Goal: Task Accomplishment & Management: Complete application form

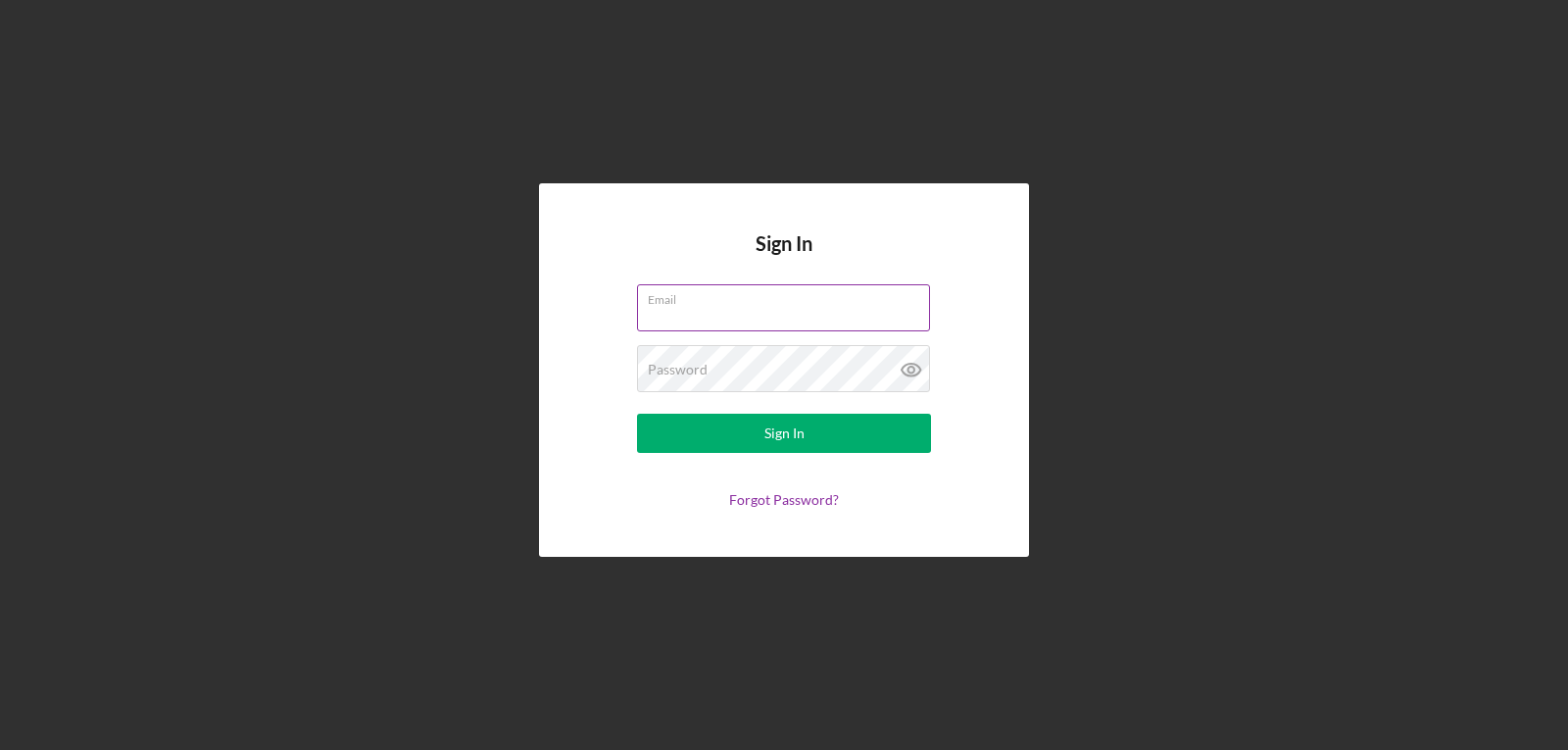
click at [811, 312] on input "Email" at bounding box center [784, 307] width 293 height 47
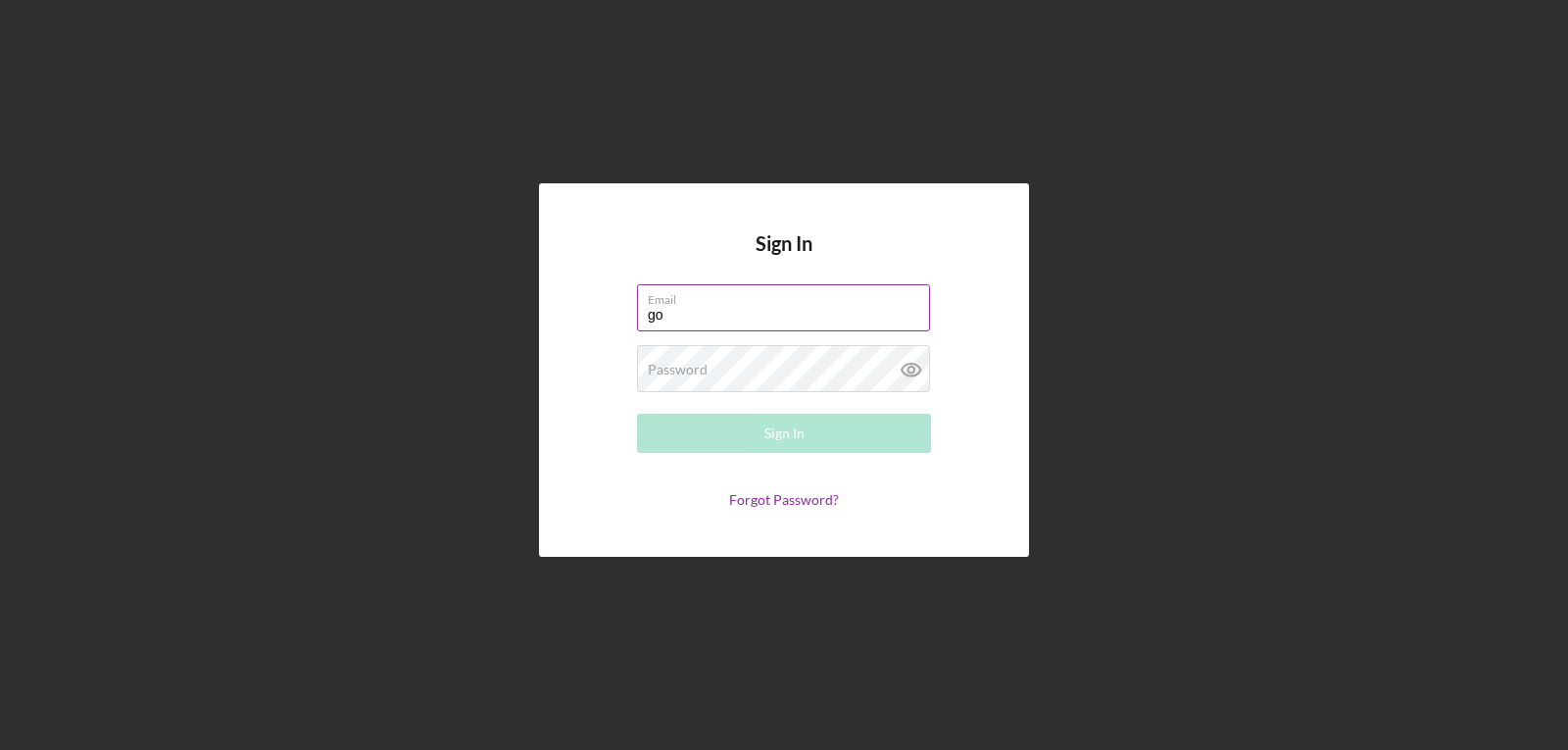
type input "[EMAIL_ADDRESS][DOMAIN_NAME]"
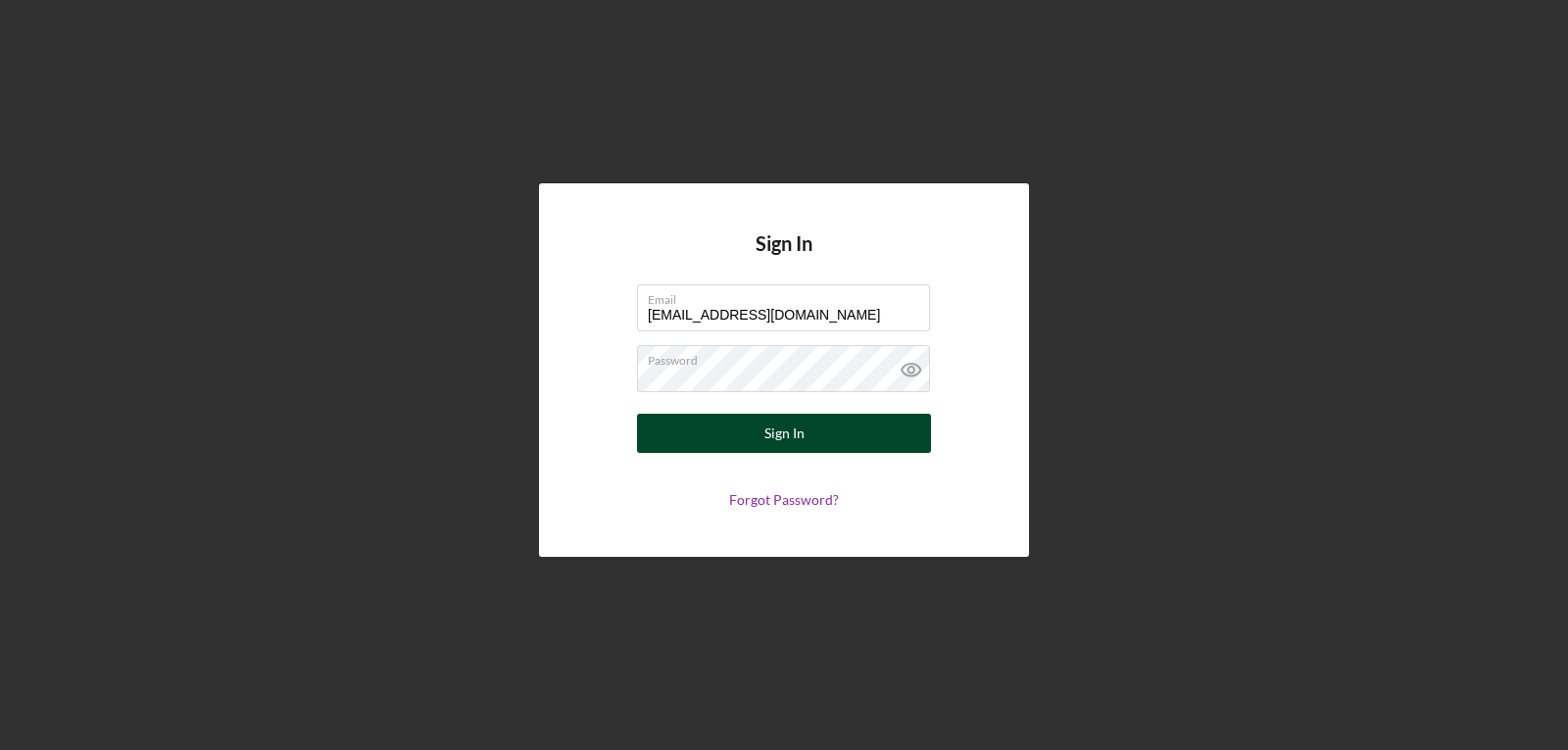
click at [762, 433] on button "Sign In" at bounding box center [784, 433] width 294 height 39
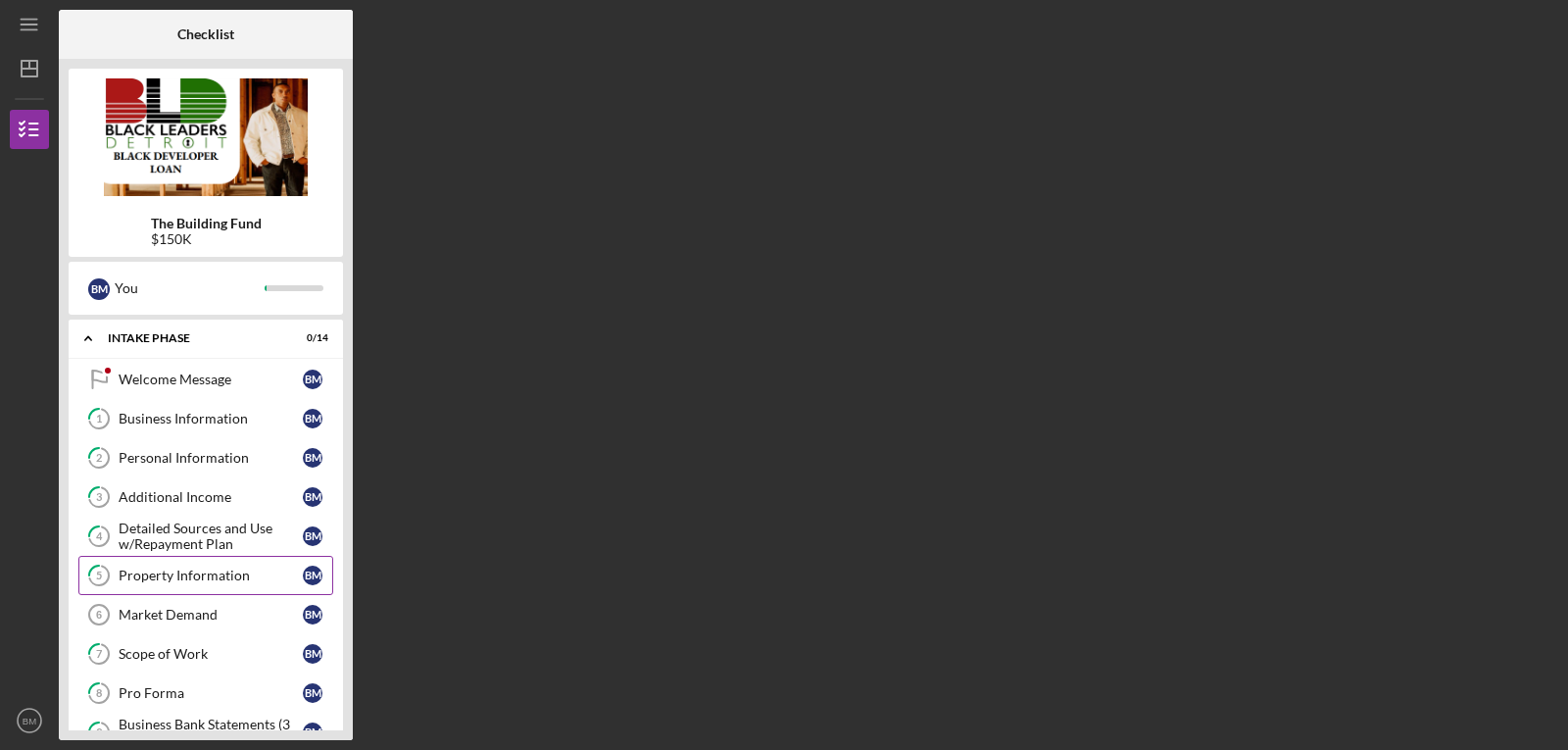
click at [216, 562] on link "5 Property Information B M" at bounding box center [205, 574] width 254 height 39
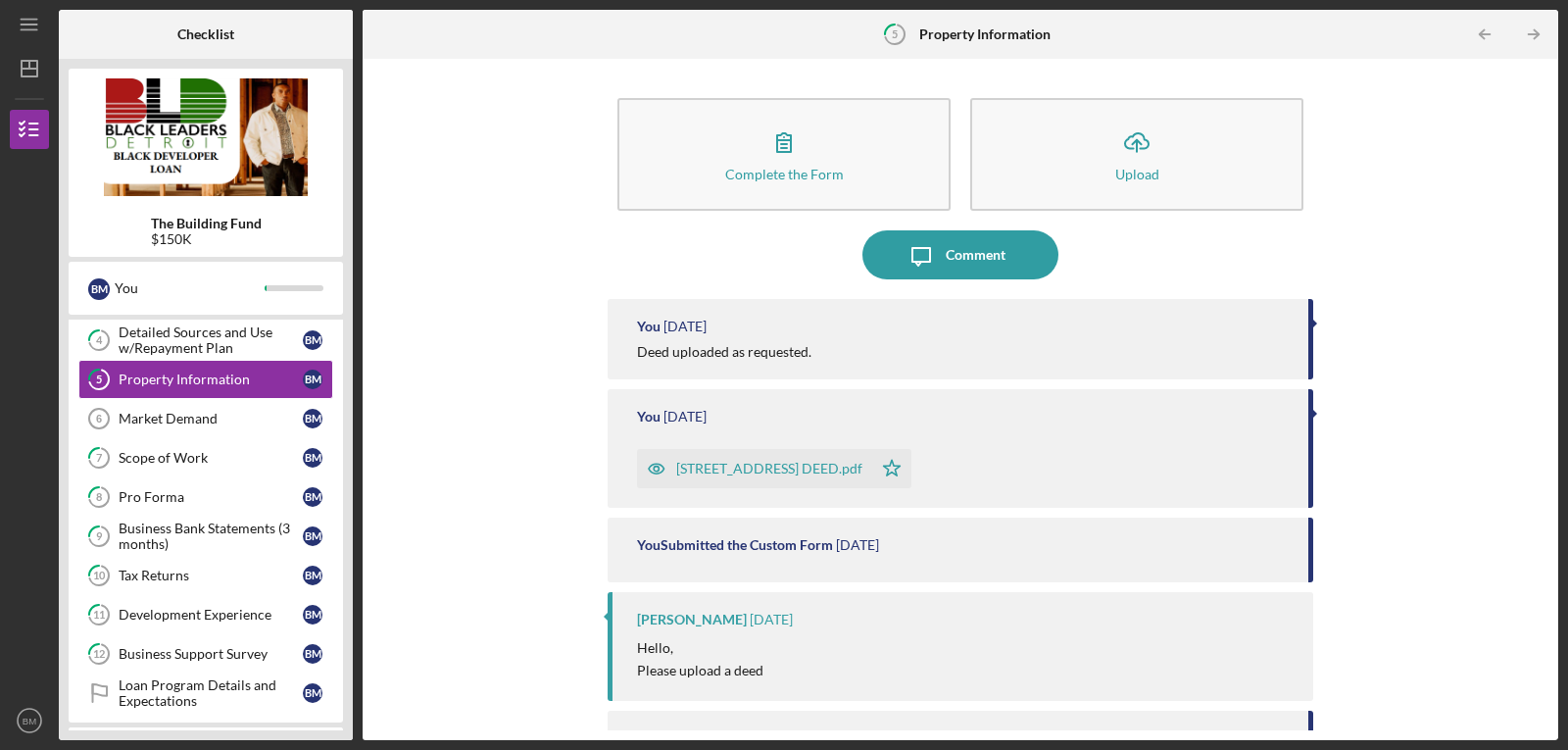
scroll to position [330, 0]
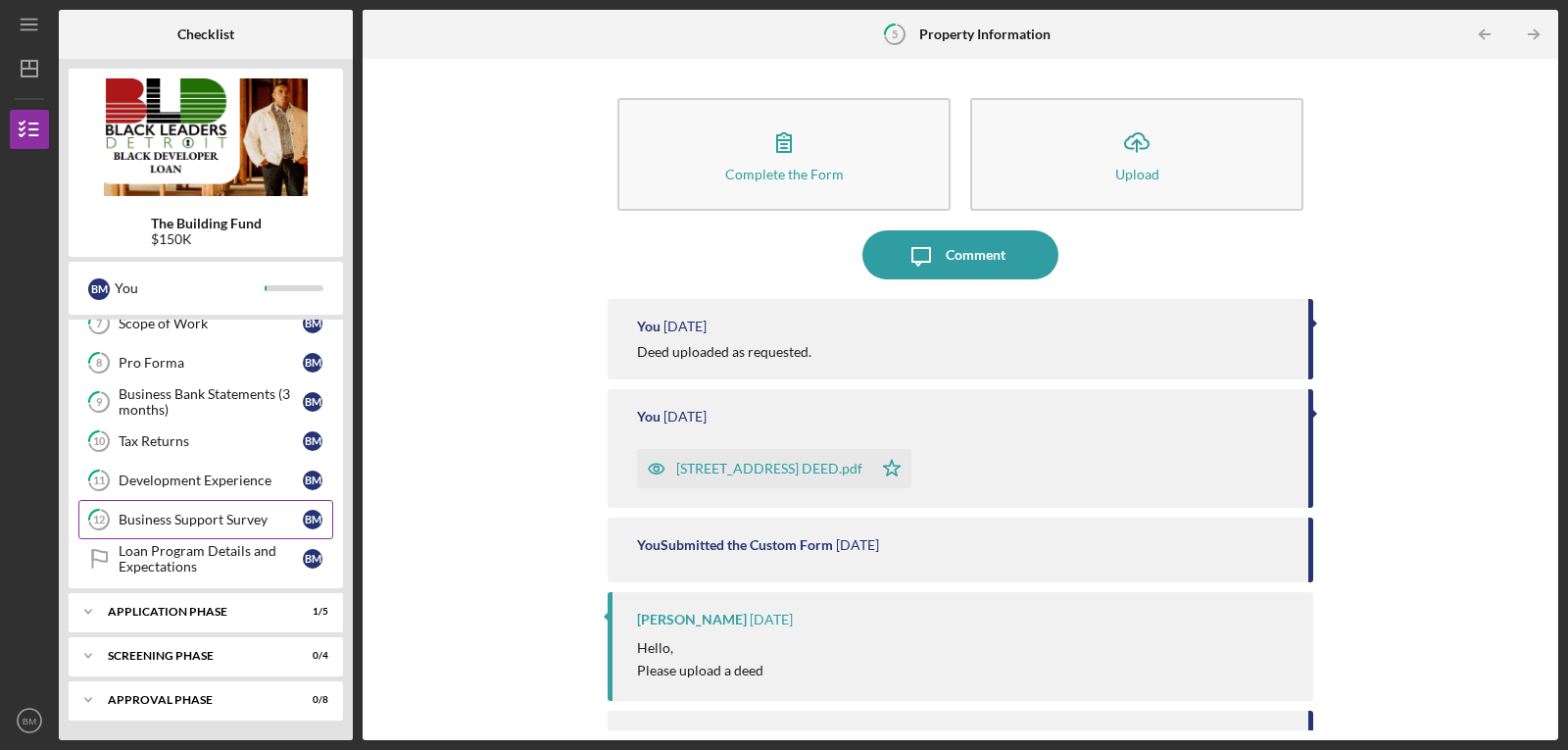
click at [193, 513] on div "Business Support Survey" at bounding box center [210, 520] width 185 height 16
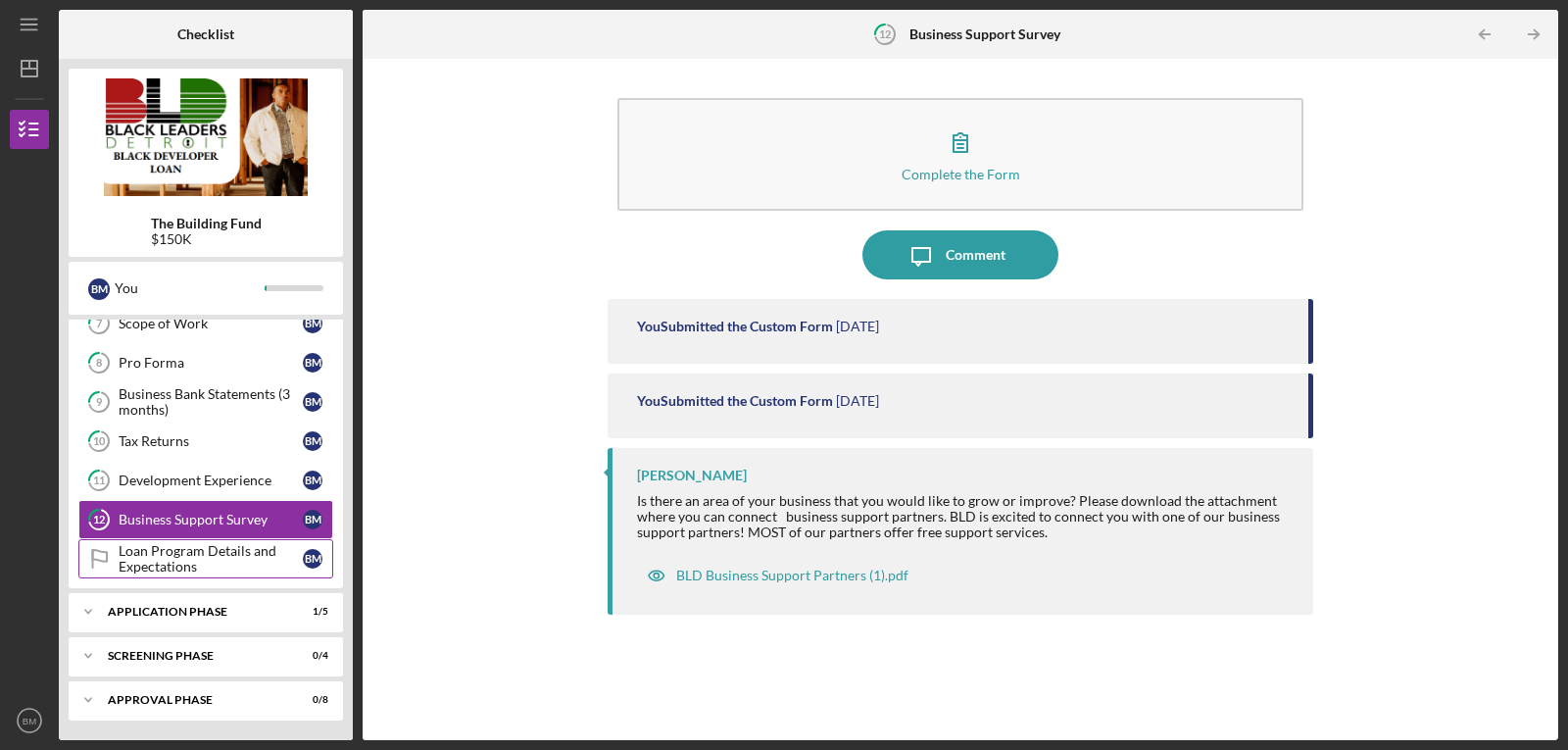
click at [184, 544] on div "Loan Program Details and Expectations" at bounding box center [210, 558] width 185 height 31
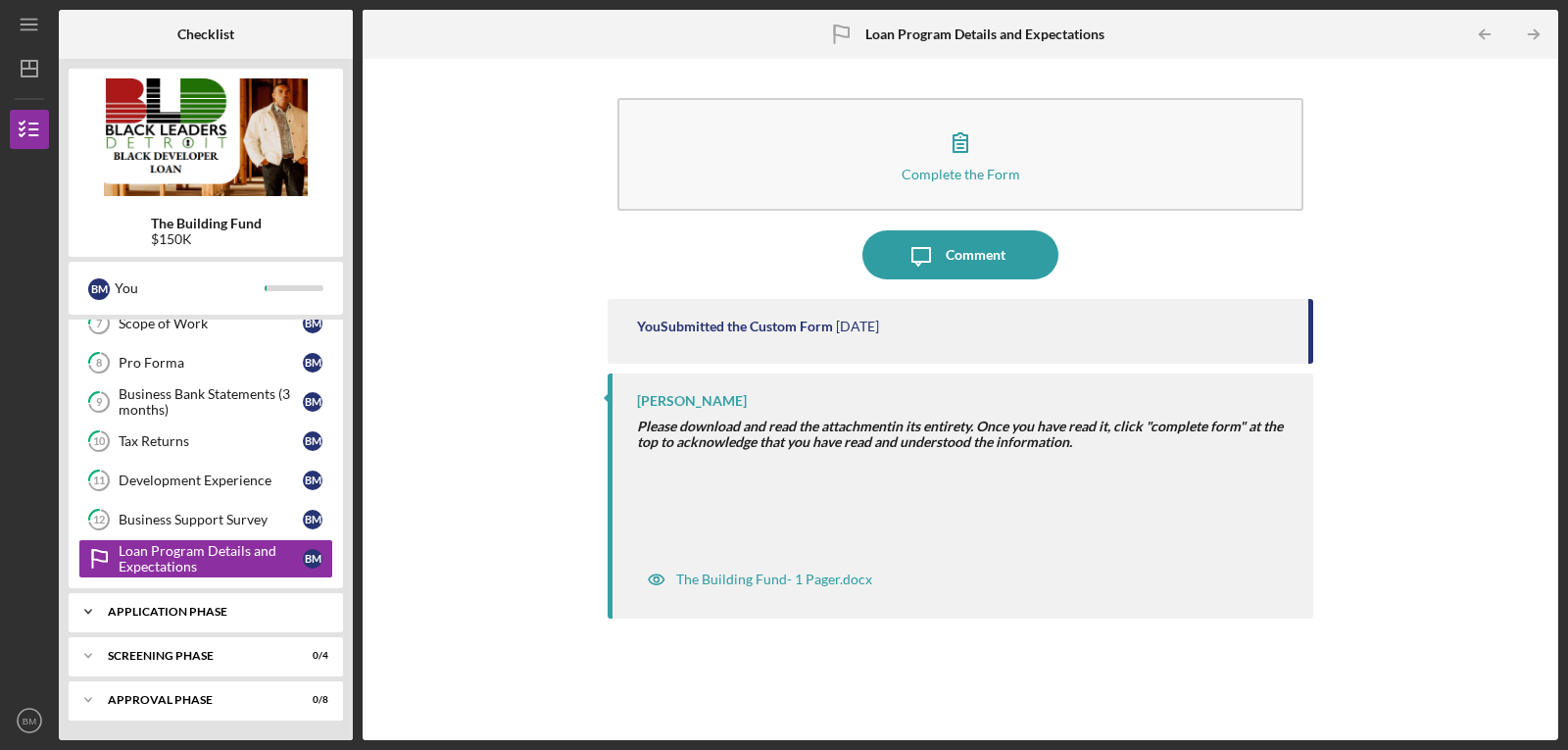
click at [144, 609] on div "Application Phase" at bounding box center [212, 611] width 210 height 12
click at [158, 654] on div "Application" at bounding box center [210, 653] width 185 height 16
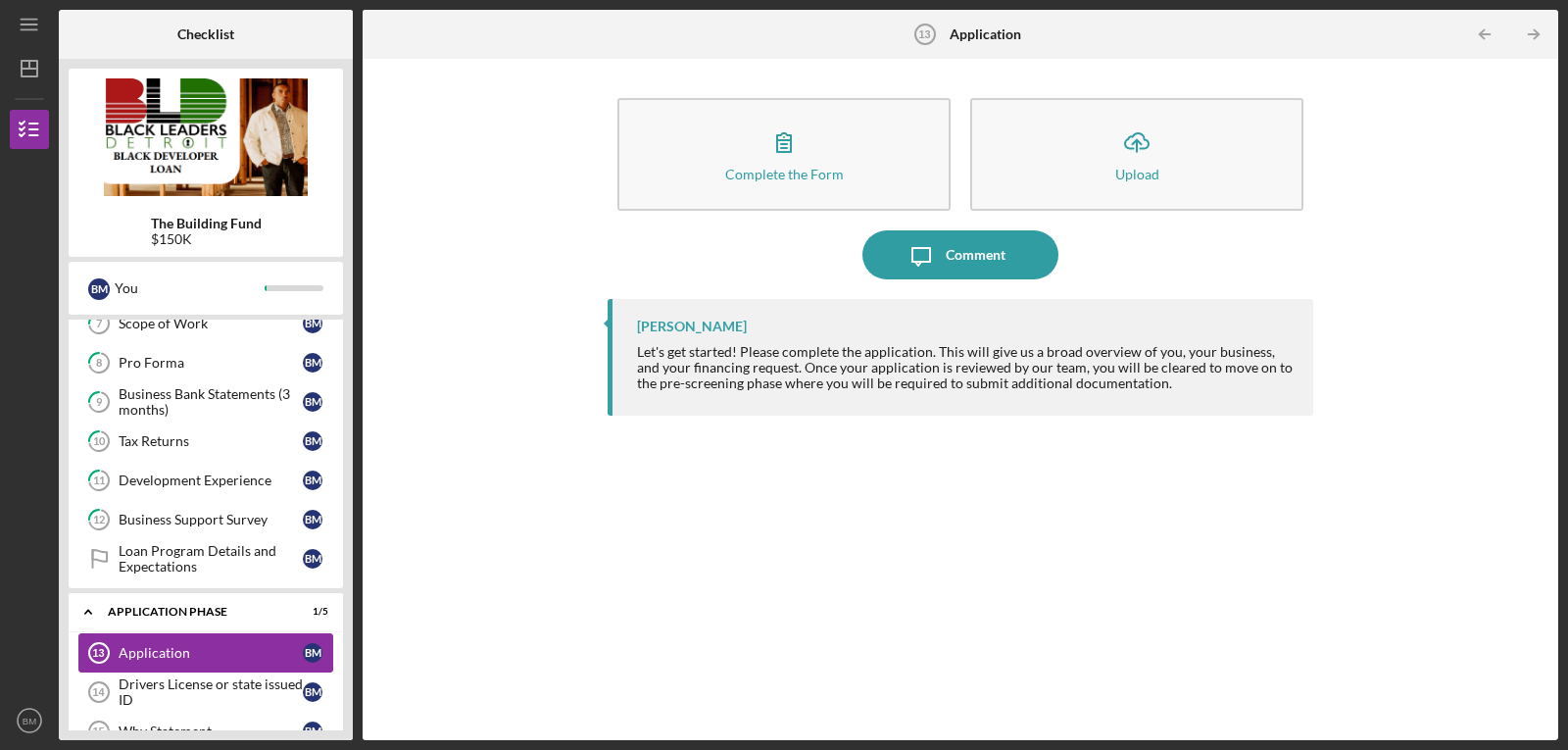
click at [158, 654] on div "Application" at bounding box center [210, 653] width 185 height 16
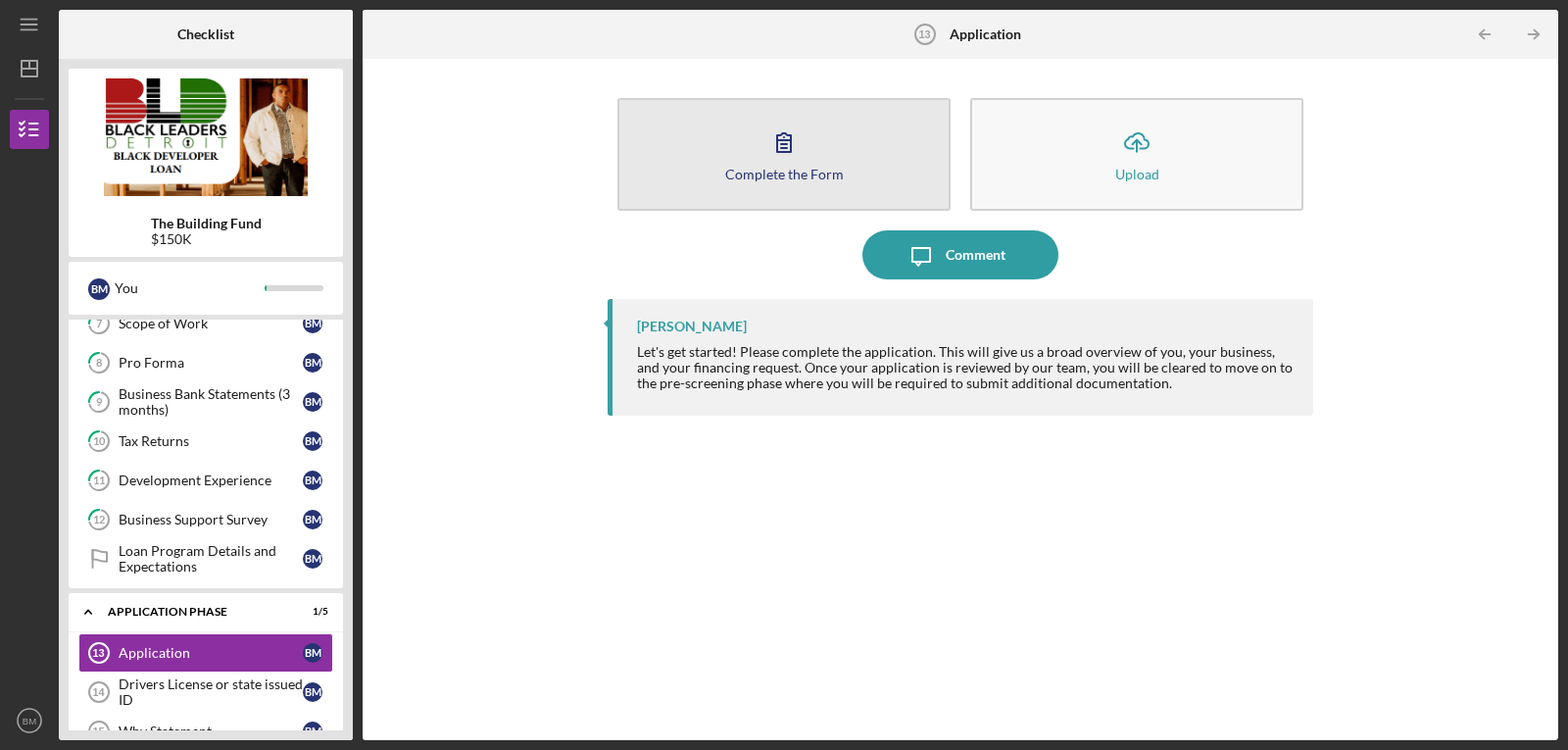
click at [782, 170] on div "Complete the Form" at bounding box center [784, 174] width 119 height 15
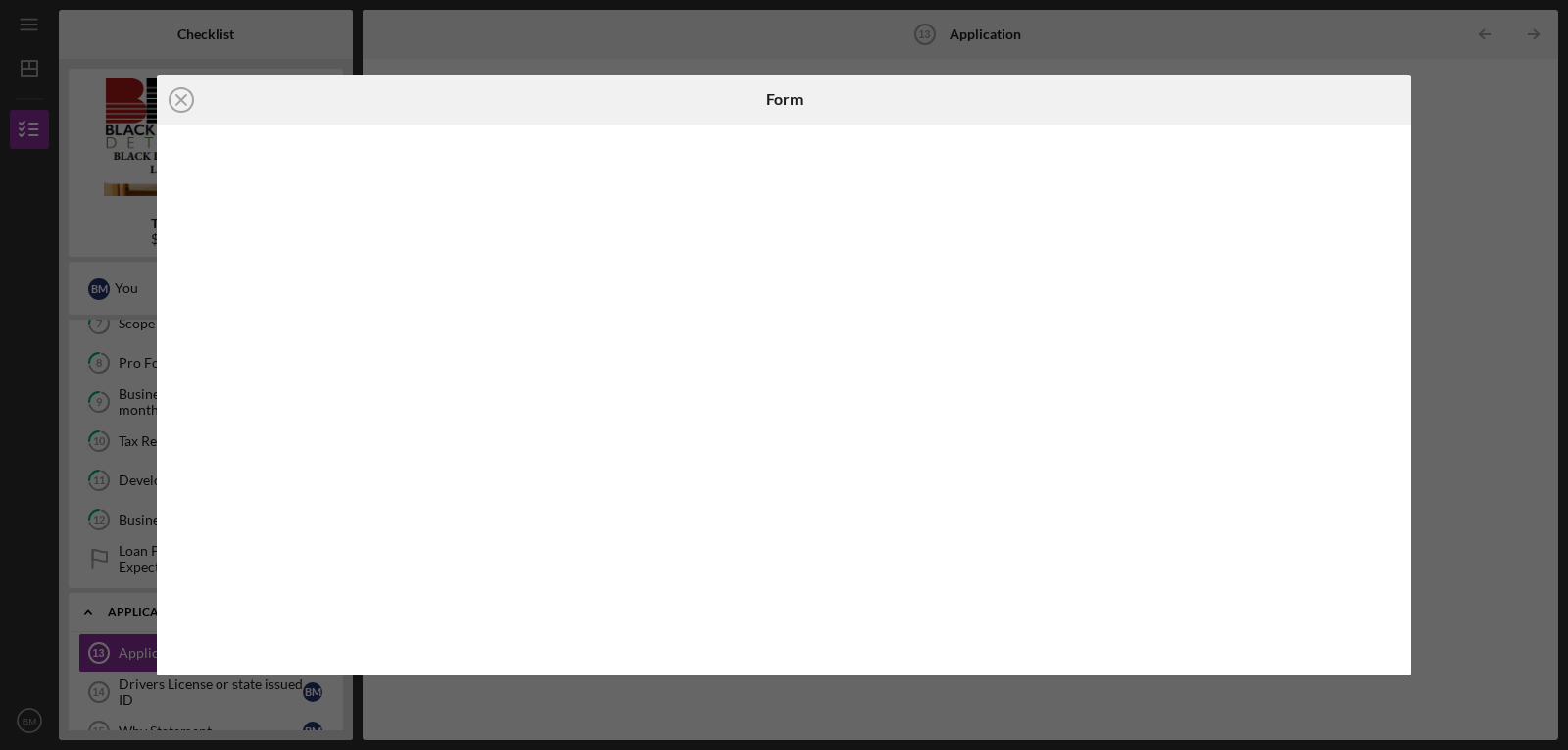
click at [576, 137] on div at bounding box center [784, 400] width 1255 height 551
click at [480, 125] on div at bounding box center [784, 400] width 1255 height 551
click at [1286, 93] on div at bounding box center [1202, 100] width 419 height 49
click at [1467, 439] on div "Icon/Close Form" at bounding box center [784, 375] width 1568 height 750
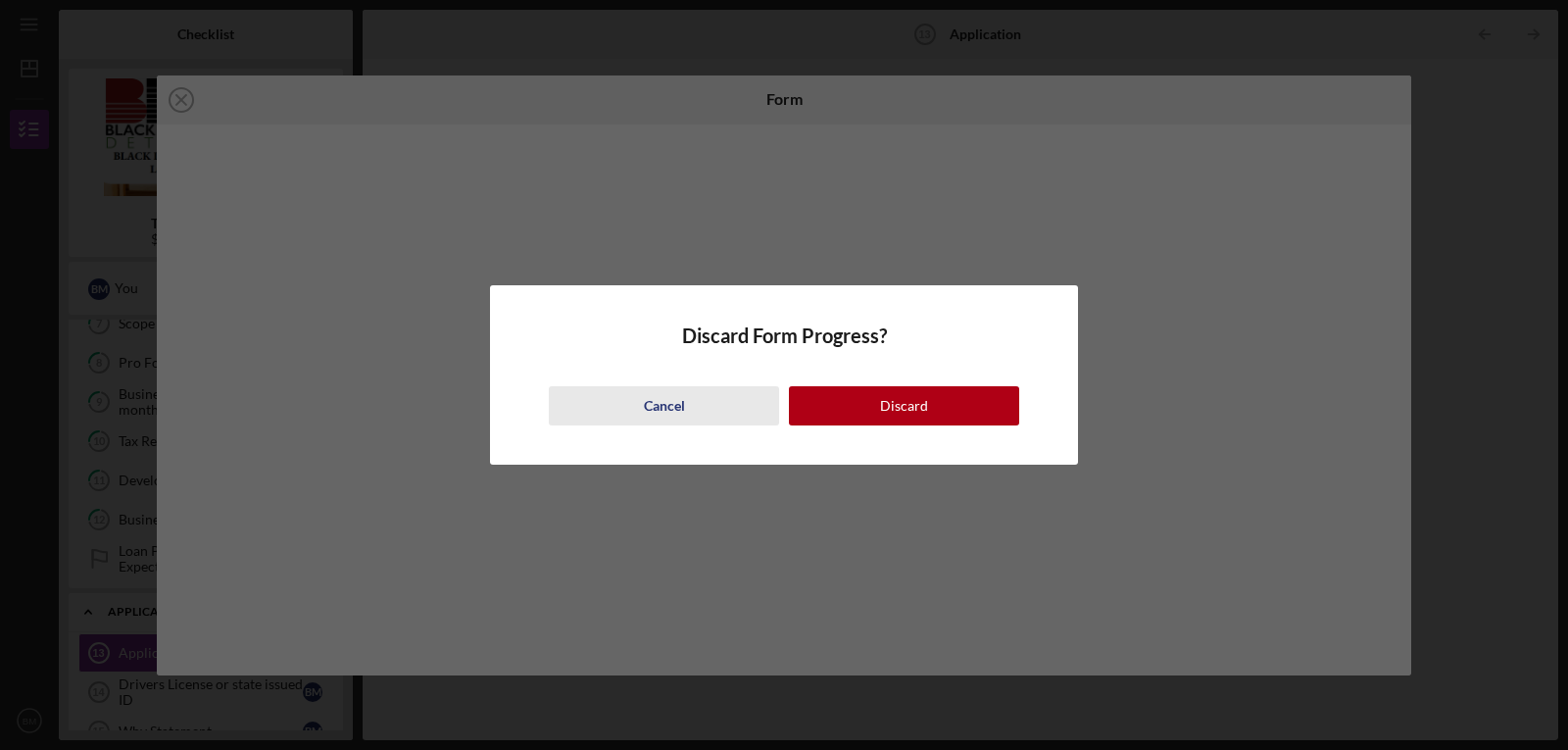
click at [673, 404] on div "Cancel" at bounding box center [664, 405] width 41 height 39
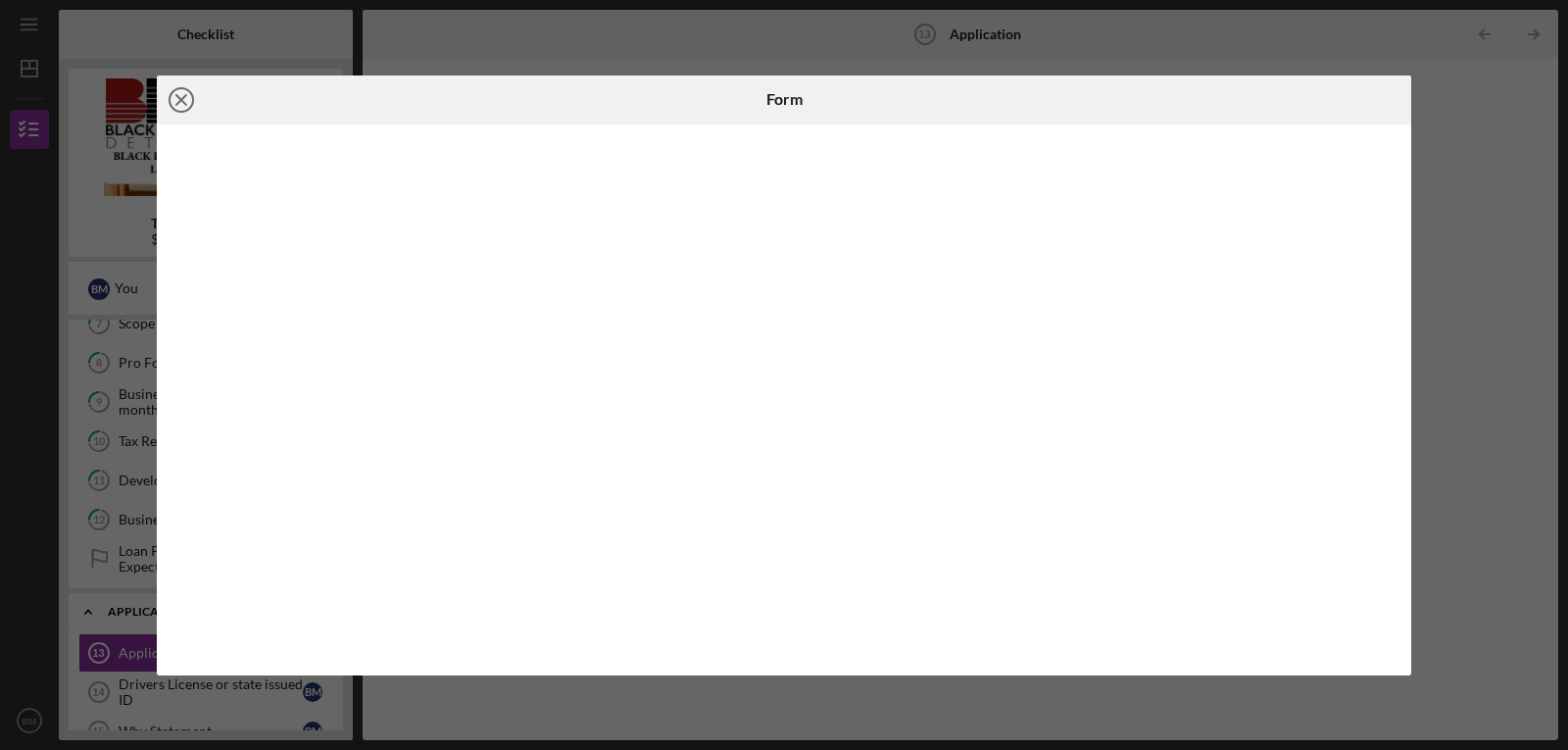
click at [184, 103] on icon "Icon/Close" at bounding box center [181, 100] width 49 height 49
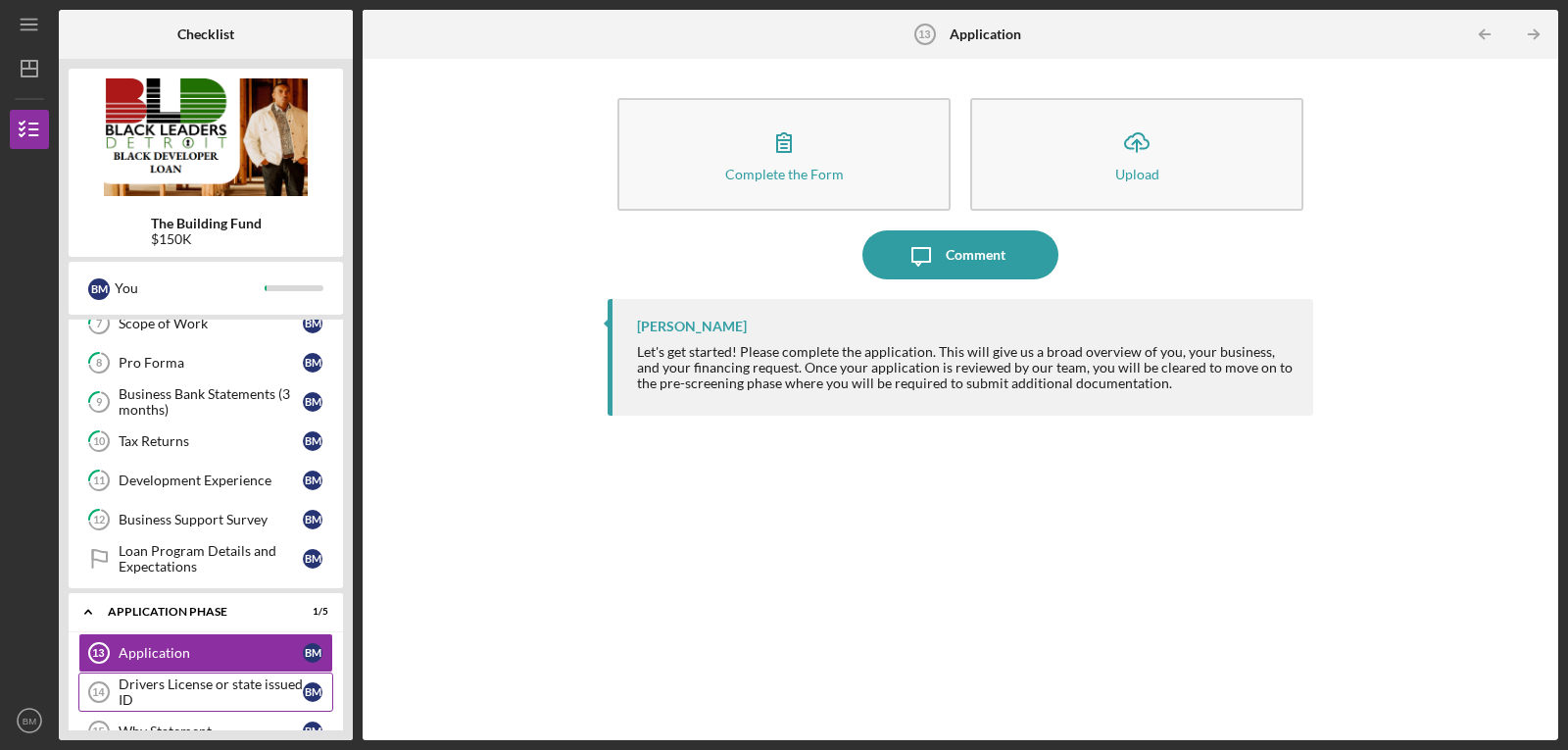
click at [183, 693] on div "Drivers License or state issued ID" at bounding box center [210, 691] width 185 height 31
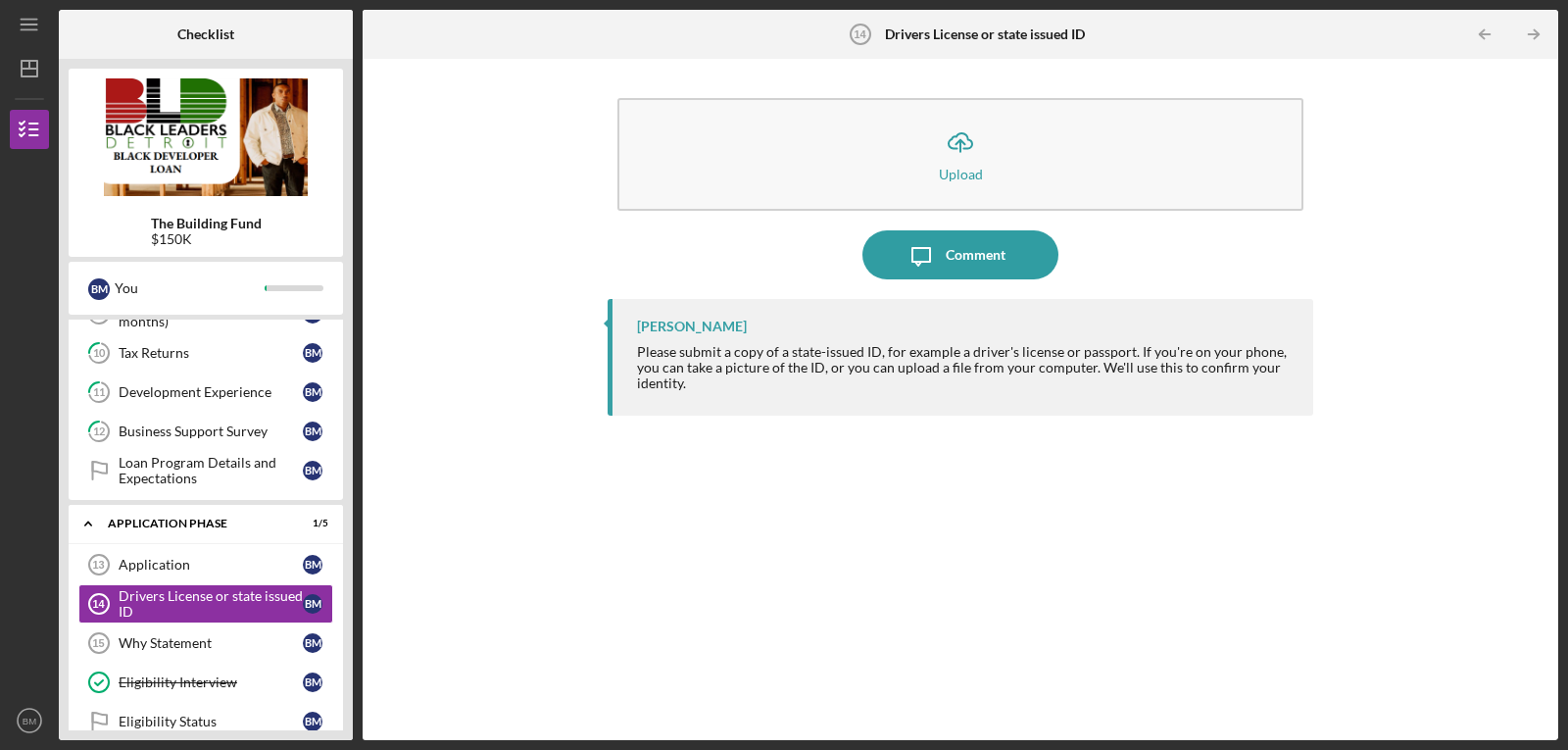
scroll to position [537, 0]
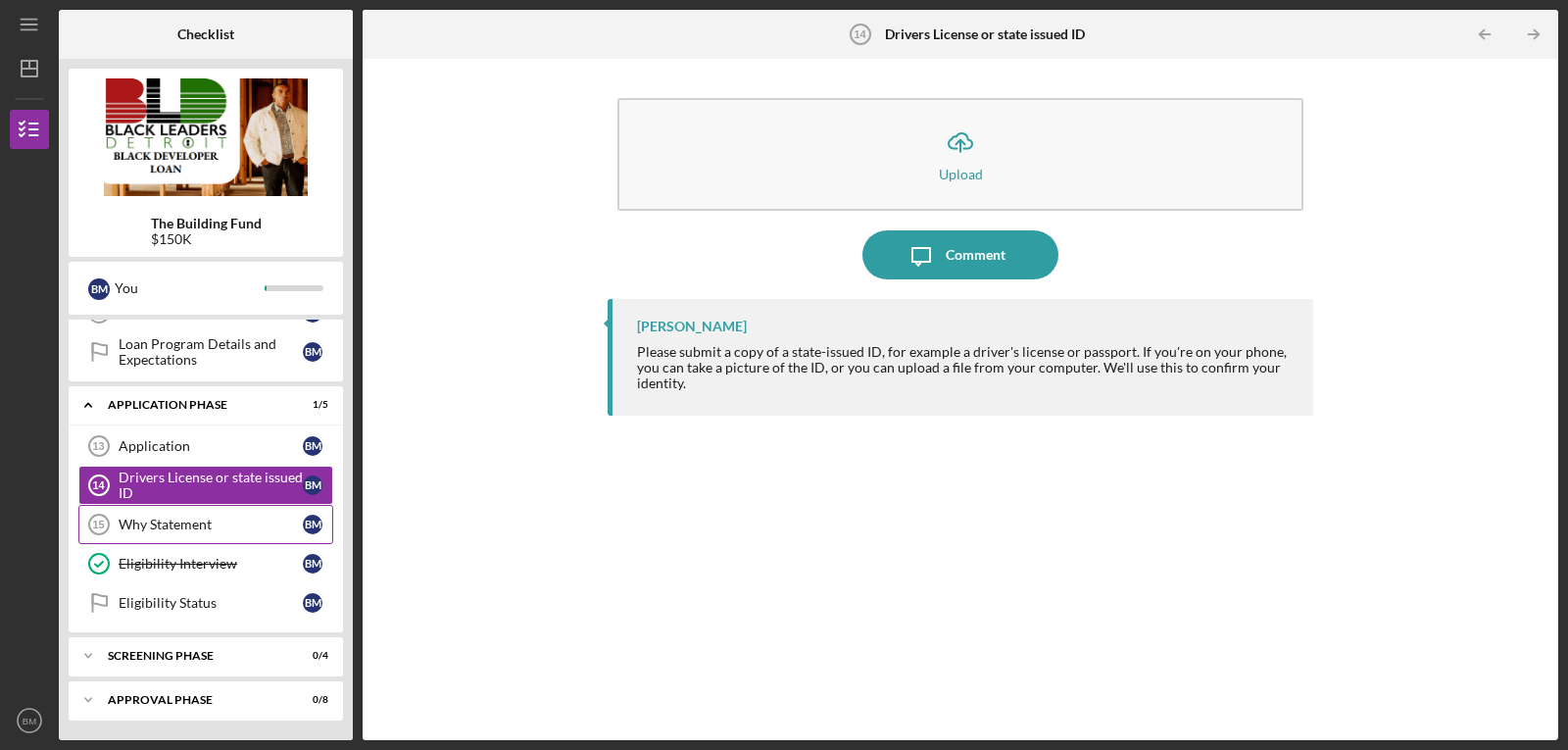
click at [182, 527] on div "Why Statement" at bounding box center [210, 525] width 185 height 16
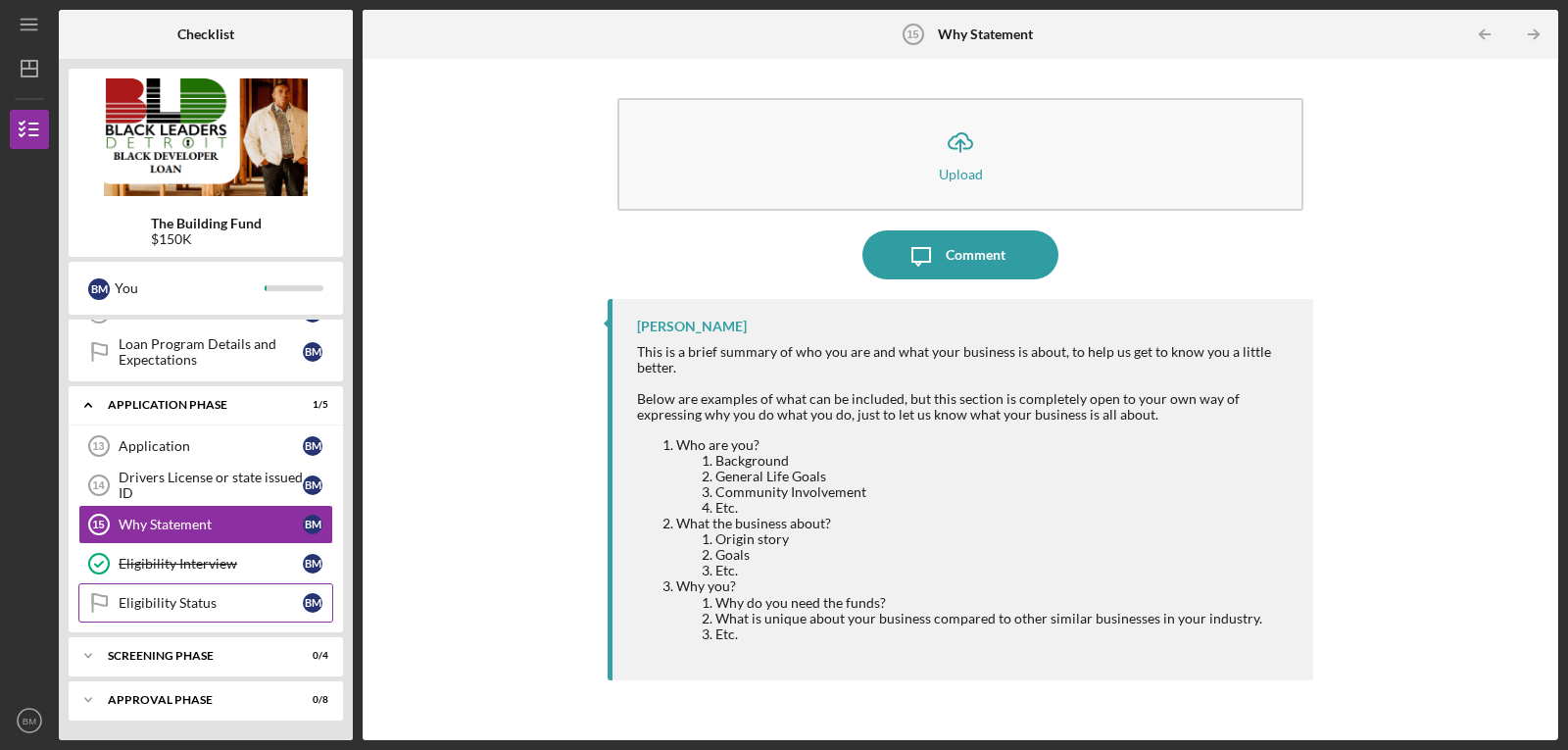
click at [168, 596] on div "Eligibility Status" at bounding box center [210, 602] width 185 height 16
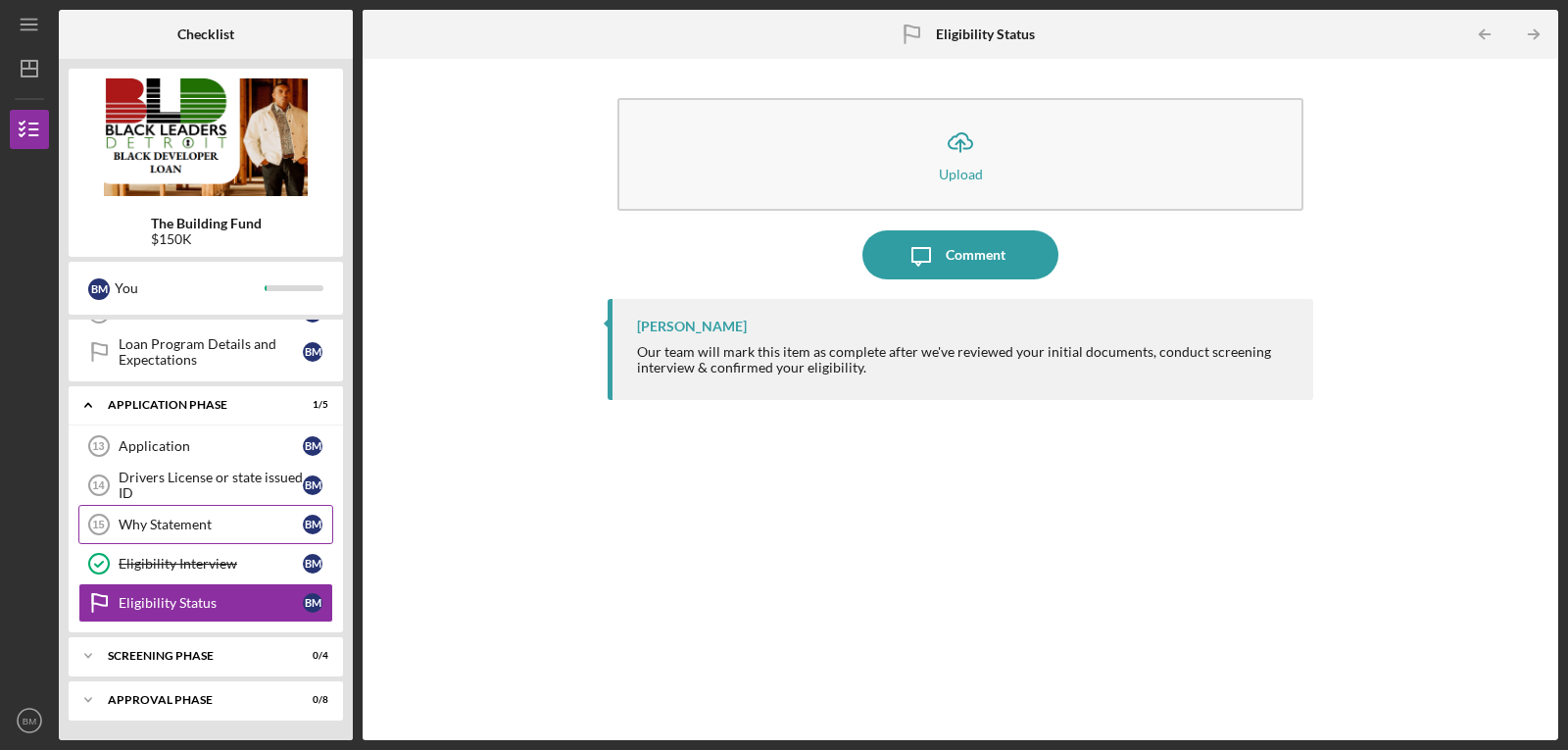
click at [164, 526] on div "Why Statement" at bounding box center [210, 525] width 185 height 16
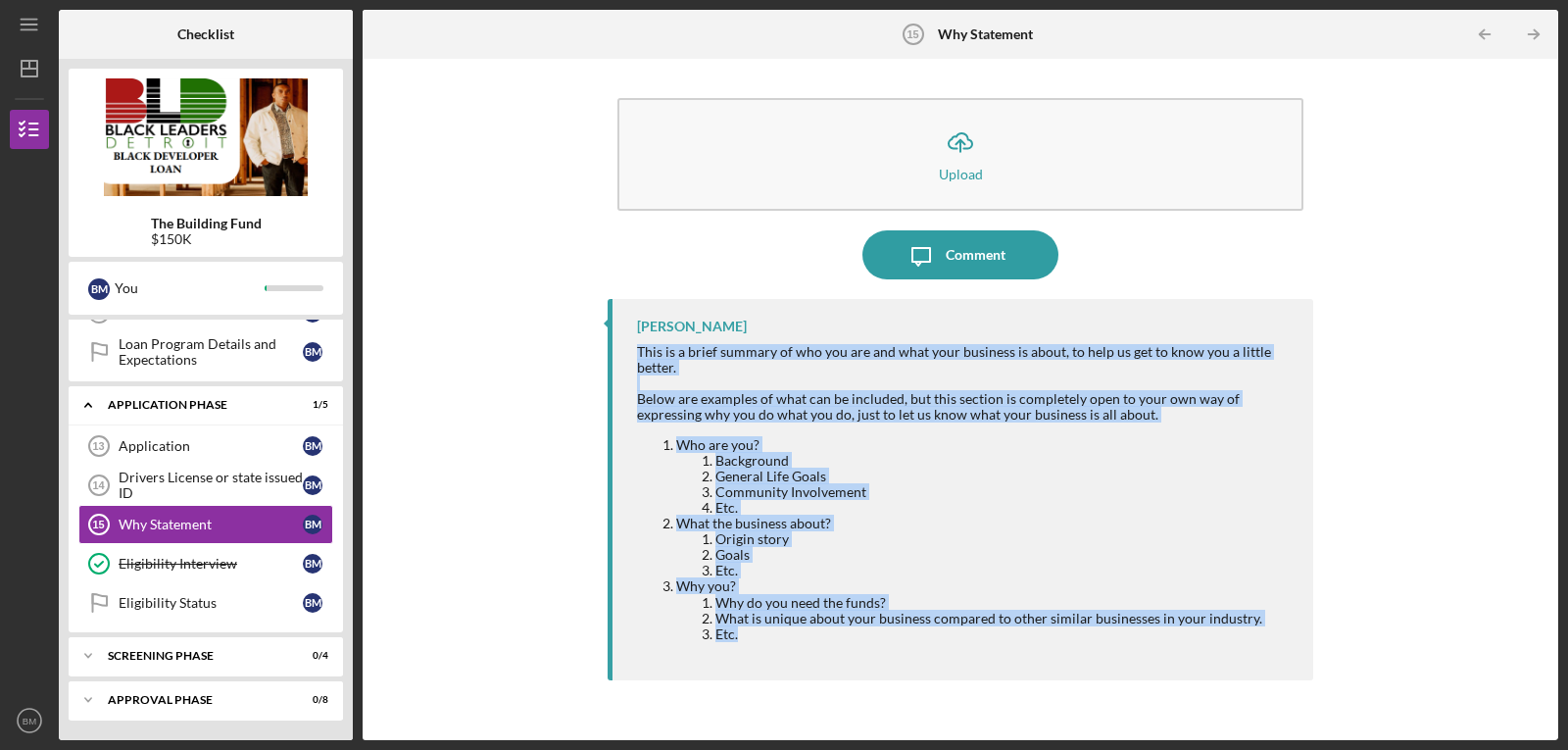
drag, startPoint x: 636, startPoint y: 351, endPoint x: 849, endPoint y: 666, distance: 380.3
click at [849, 666] on div "[PERSON_NAME] This is a brief summary of who you are and what your business is …" at bounding box center [960, 490] width 705 height 381
copy div "This is a brief summary of who you are and what your business is about, to help…"
click at [1008, 484] on li "Community Involvement" at bounding box center [1004, 492] width 579 height 16
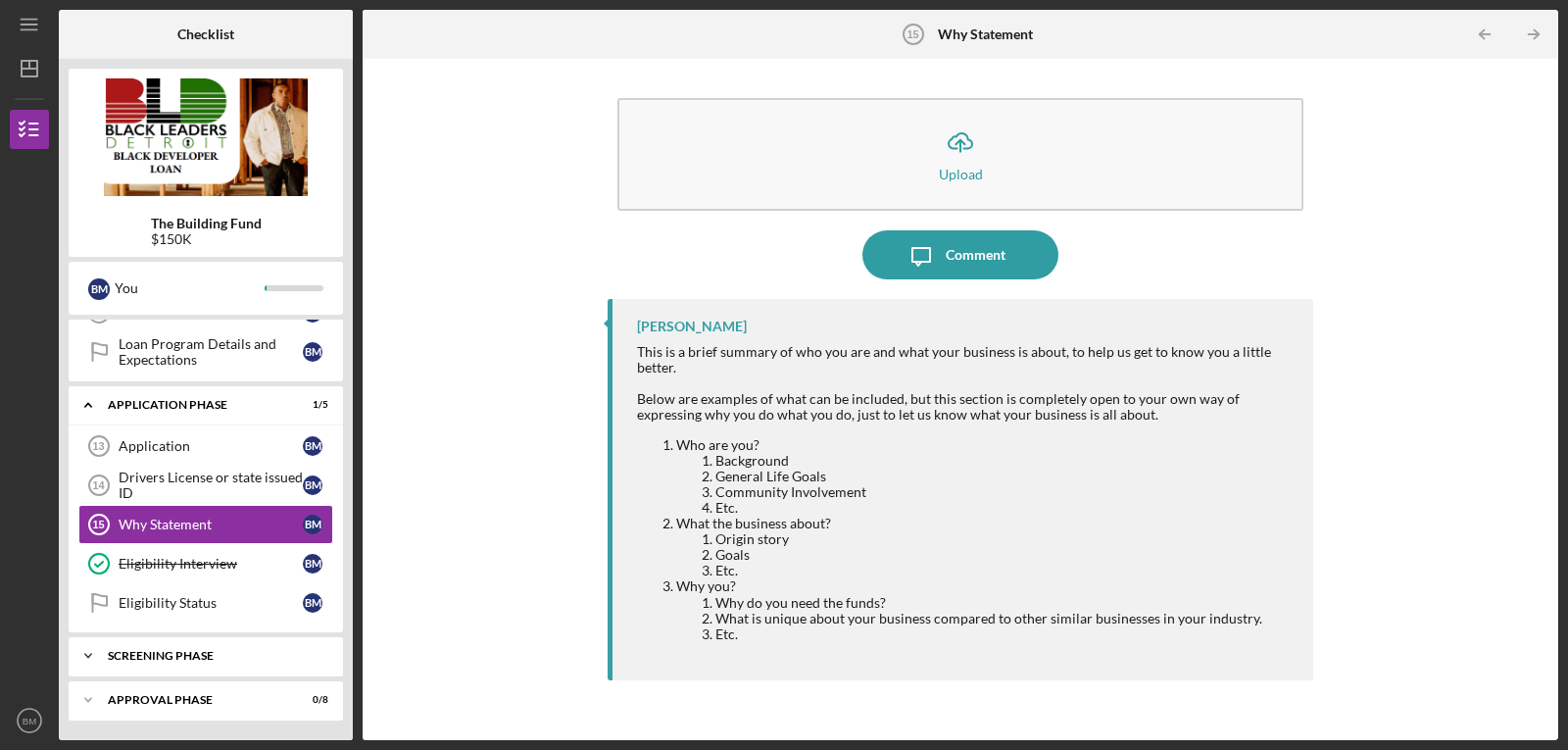
click at [191, 652] on div "Screening Phase" at bounding box center [212, 655] width 210 height 12
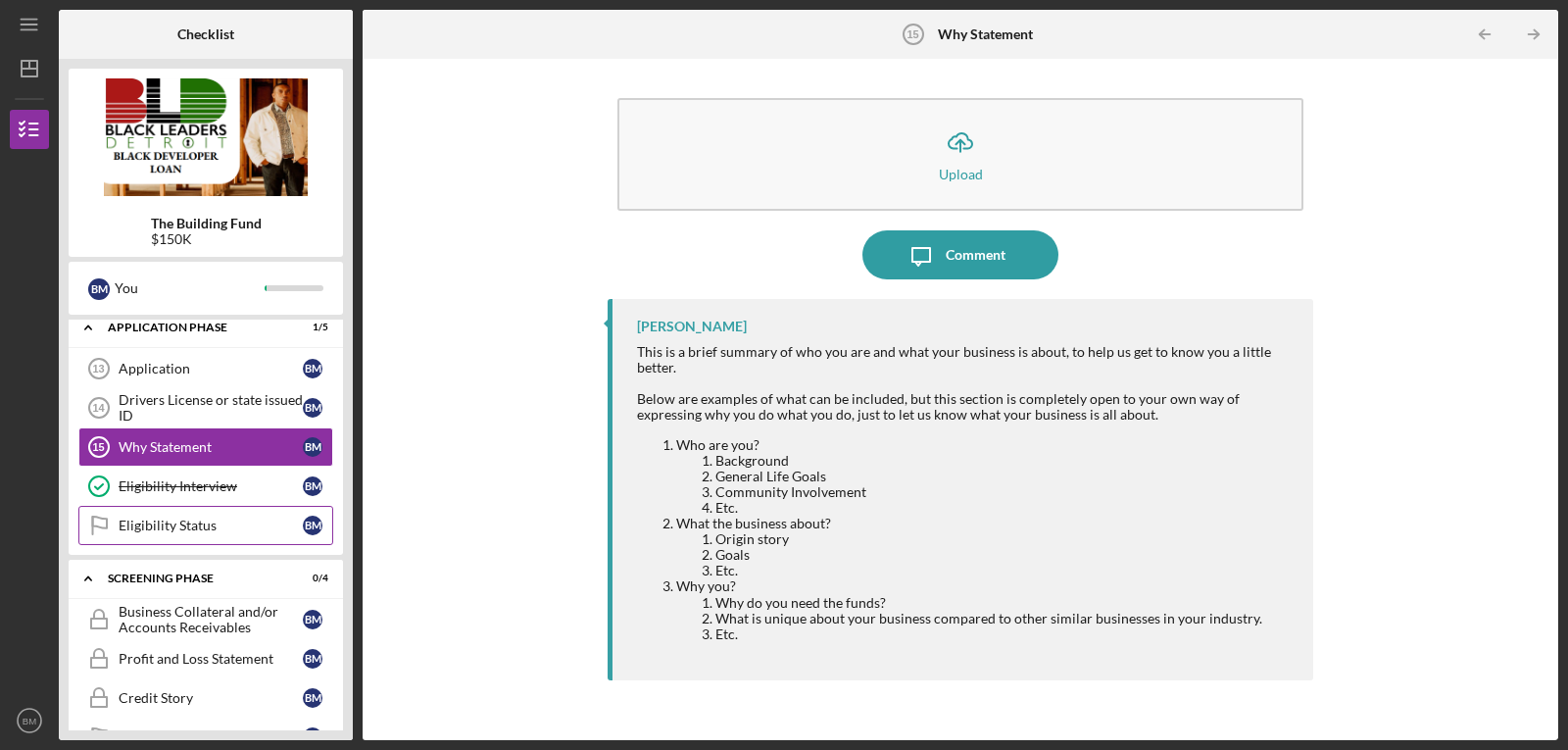
scroll to position [615, 0]
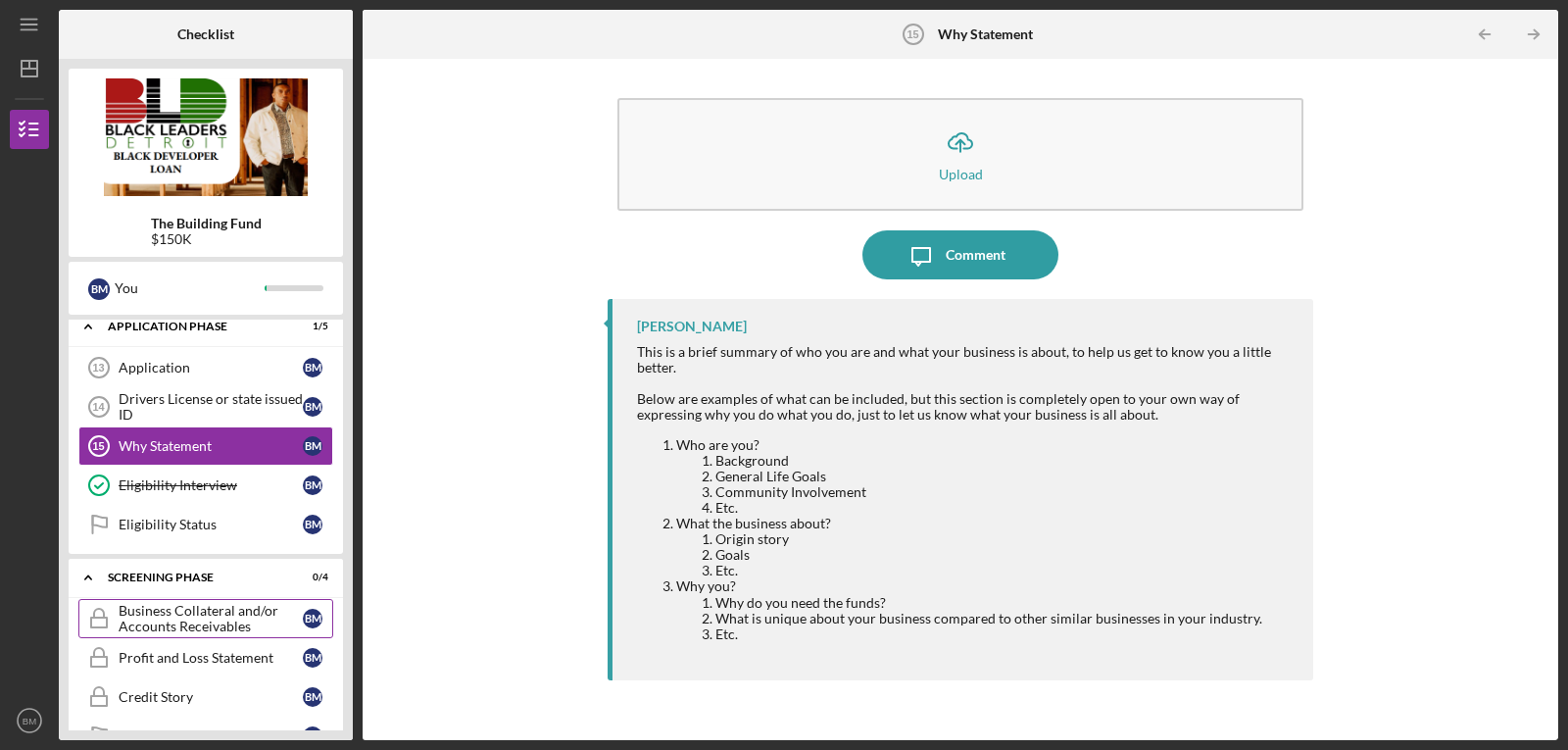
click at [196, 609] on div "Business Collateral and/or Accounts Receivables" at bounding box center [210, 617] width 185 height 31
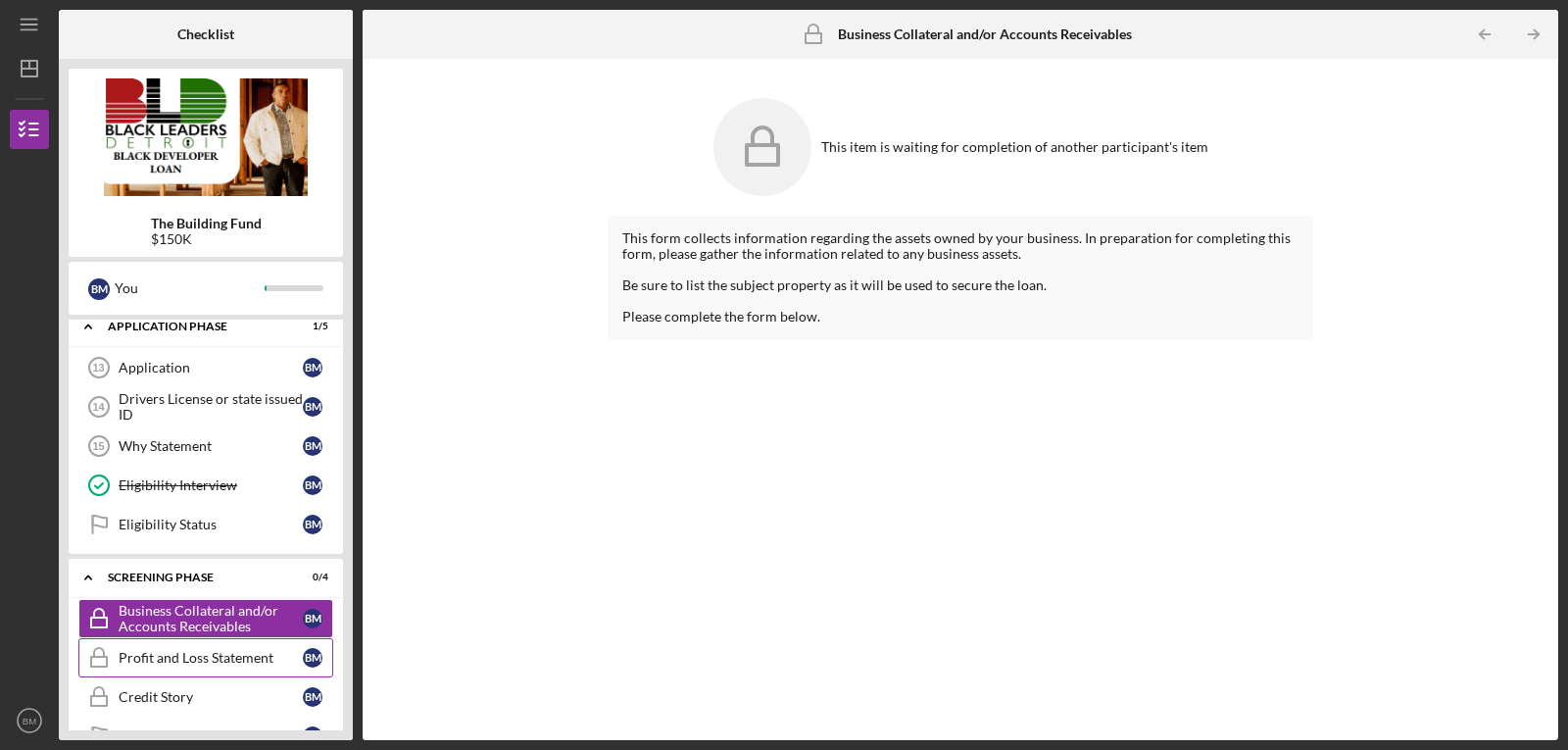
click at [182, 655] on div "Profit and Loss Statement" at bounding box center [210, 657] width 185 height 16
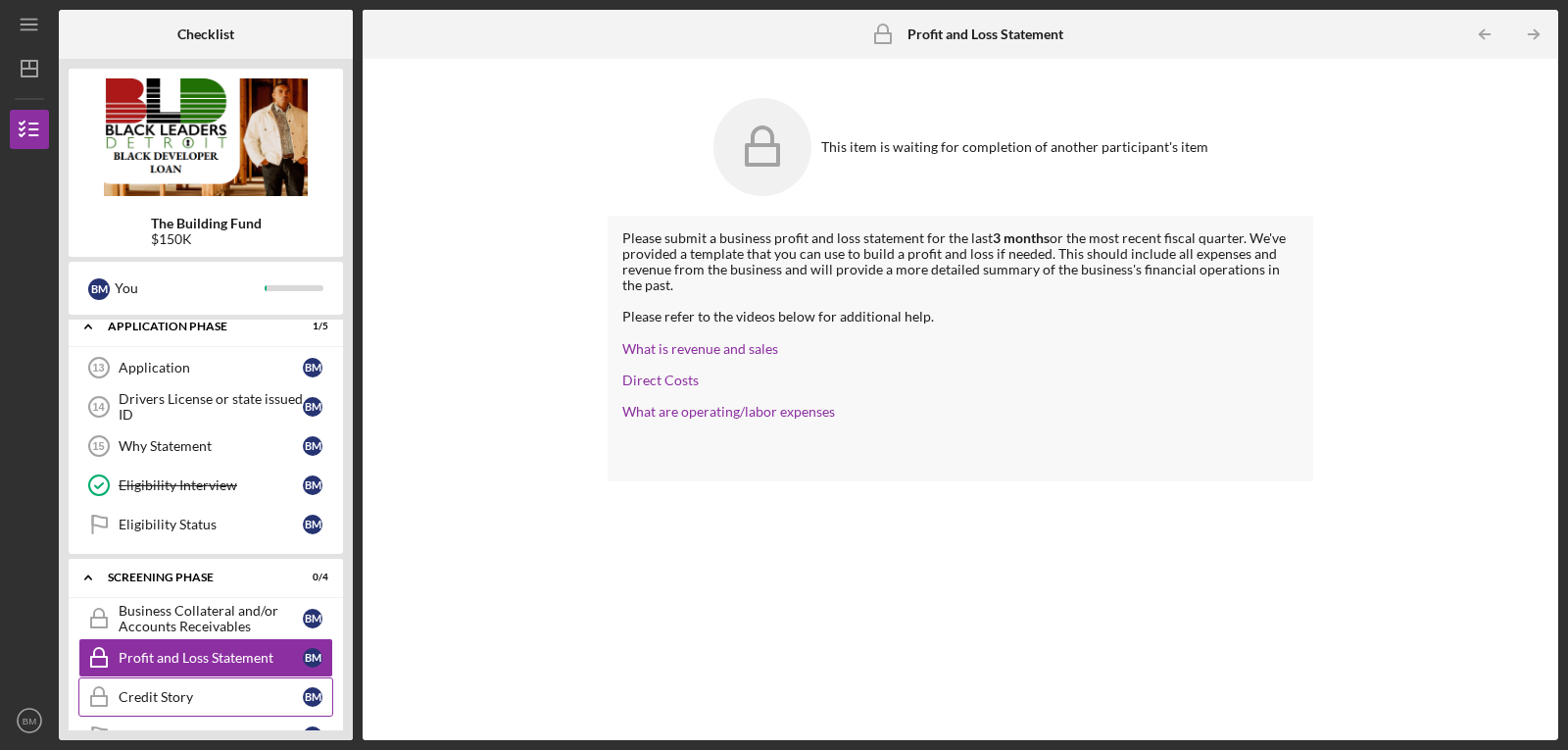
click at [189, 694] on div "Credit Story" at bounding box center [210, 697] width 185 height 16
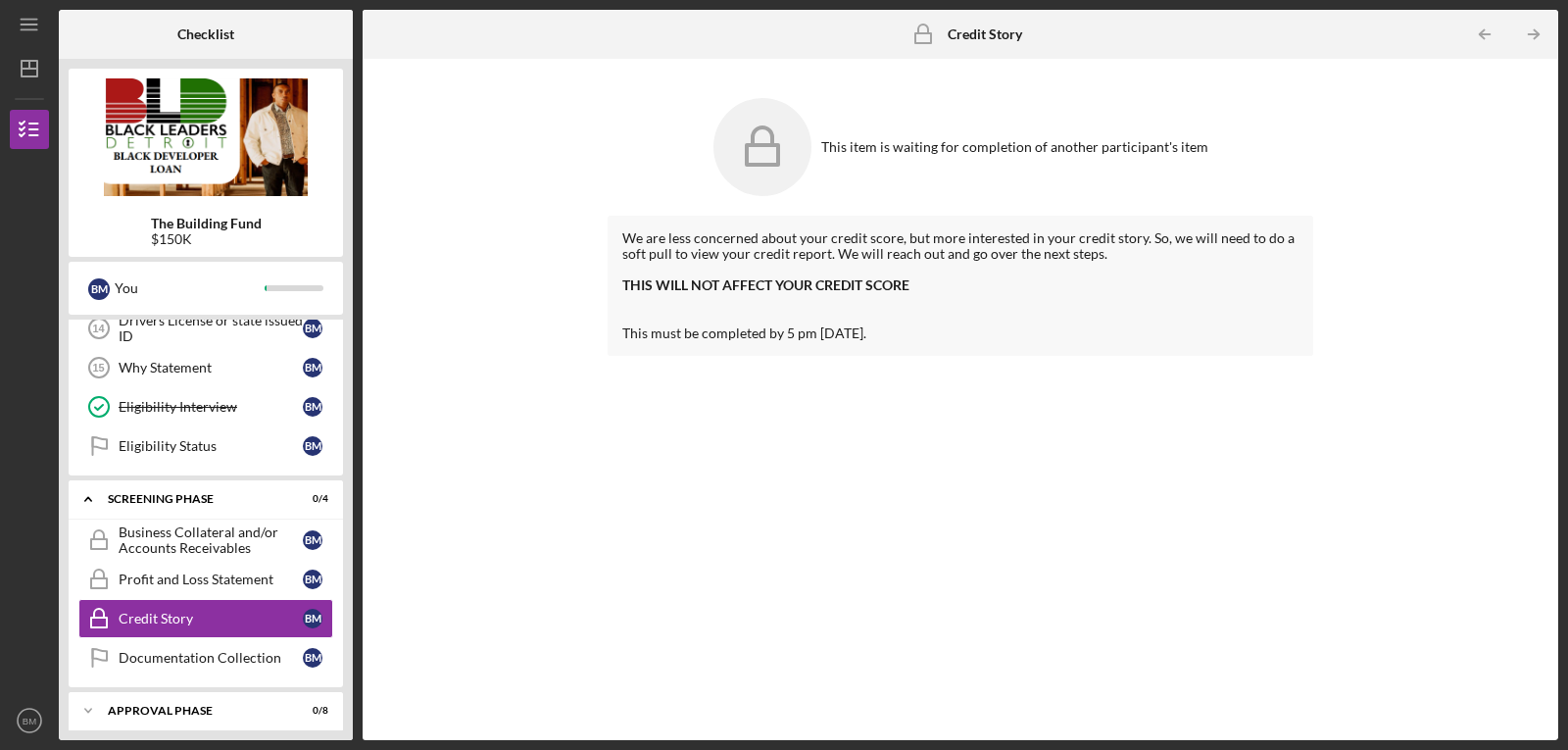
scroll to position [705, 0]
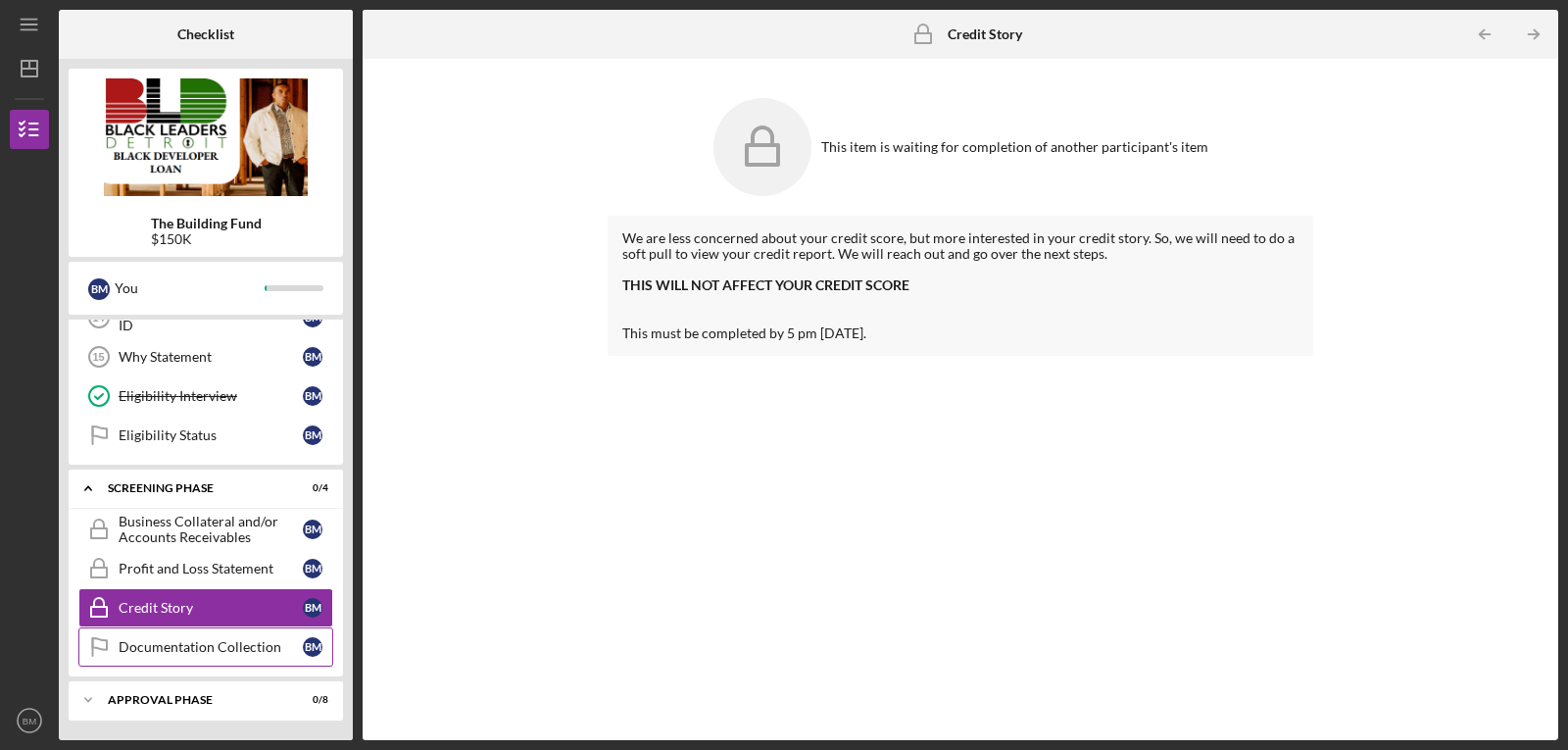
click at [243, 650] on div "Documentation Collection" at bounding box center [210, 647] width 185 height 16
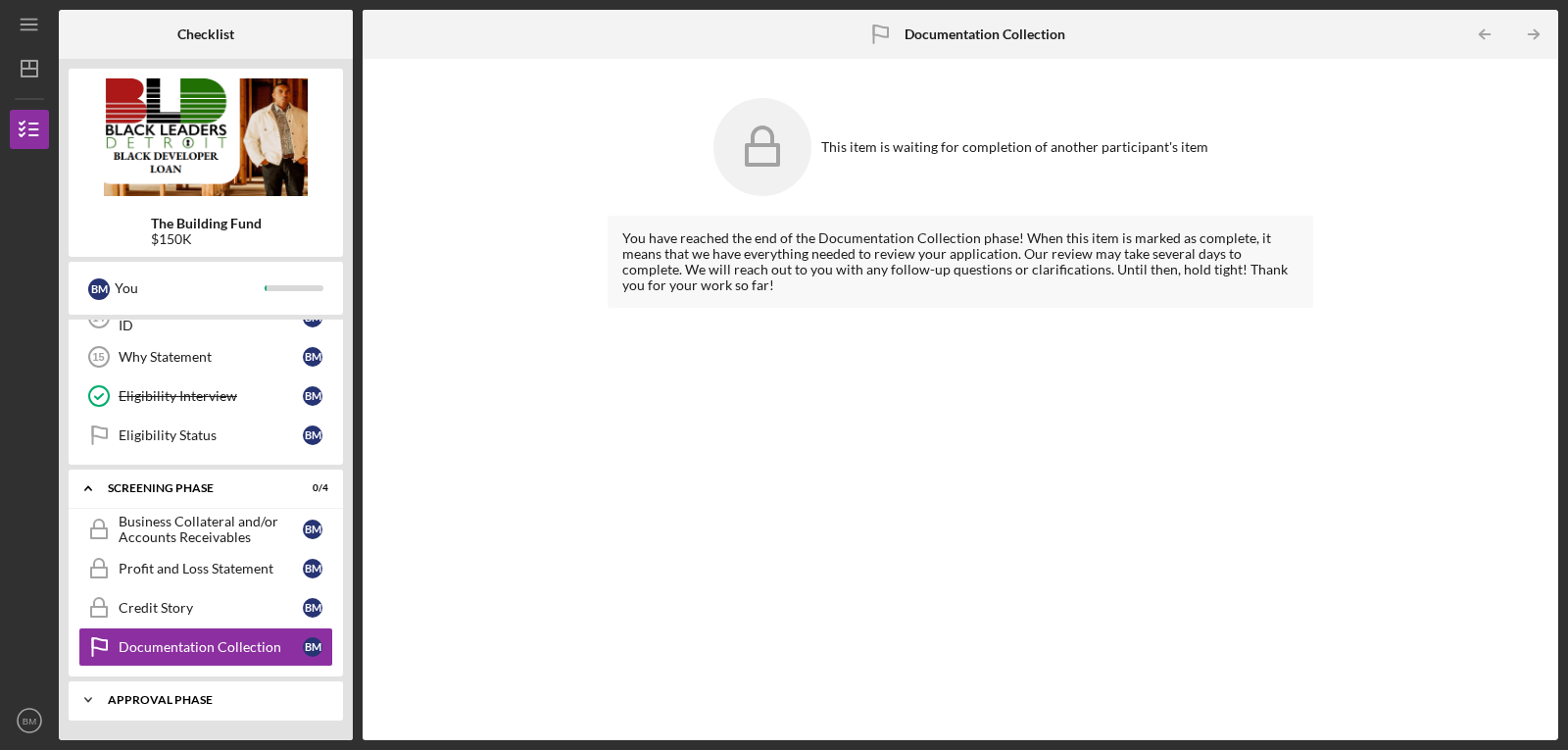
click at [224, 701] on div "Approval Phase" at bounding box center [212, 700] width 210 height 12
click at [198, 697] on div "Approval Phase" at bounding box center [212, 700] width 210 height 12
